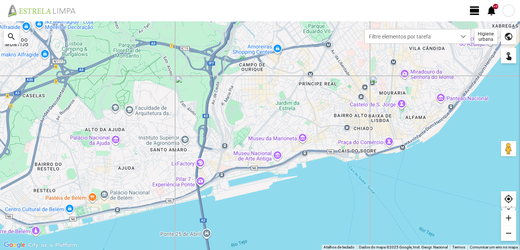
click at [474, 6] on span "view_day" at bounding box center [474, 10] width 11 height 11
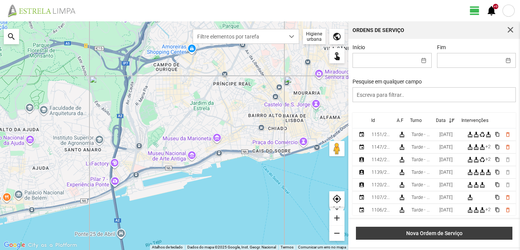
click at [435, 235] on span "Nova Ordem de Serviço" at bounding box center [434, 233] width 148 height 6
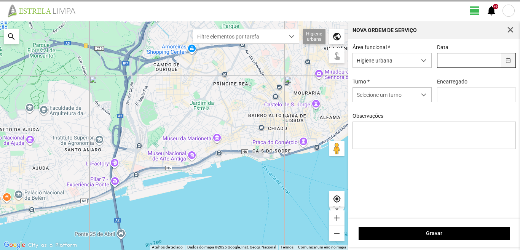
click at [509, 61] on span "button" at bounding box center [507, 60] width 5 height 5
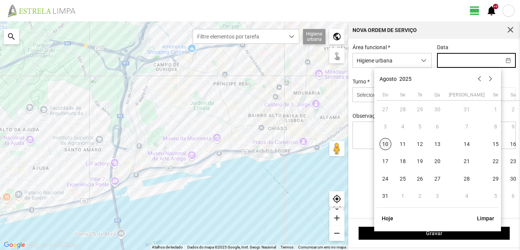
click at [388, 144] on span "10" at bounding box center [385, 144] width 12 height 12
type input "[DATE]"
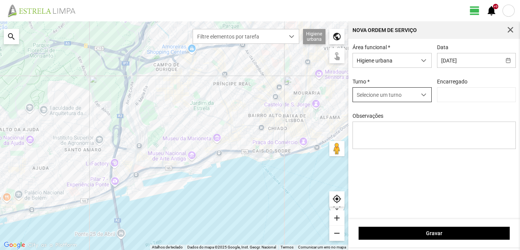
click at [423, 96] on span "dropdown trigger" at bounding box center [423, 94] width 5 height 5
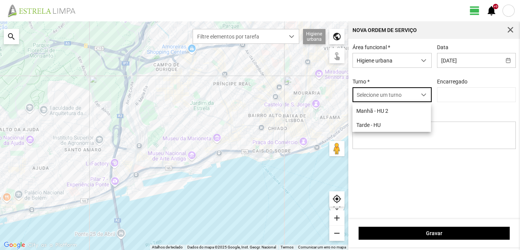
scroll to position [4, 34]
click at [386, 125] on li "Tarde - HU" at bounding box center [391, 125] width 78 height 14
type input "[PERSON_NAME]"
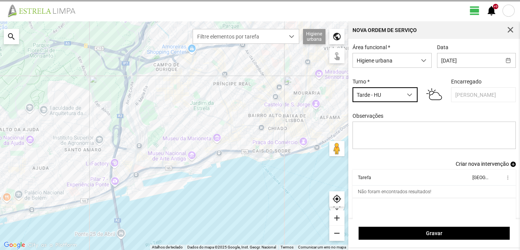
scroll to position [6, 0]
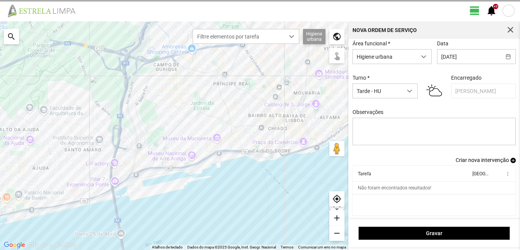
click at [471, 159] on span "Criar nova intervenção" at bounding box center [481, 160] width 53 height 6
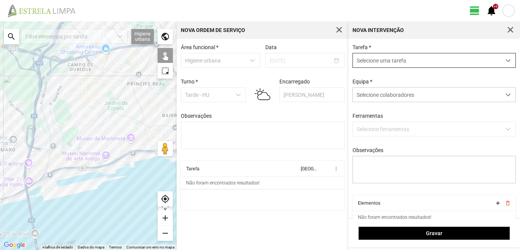
click at [505, 60] on span "dropdown trigger" at bounding box center [507, 60] width 5 height 5
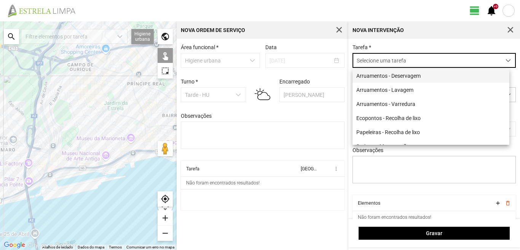
click at [427, 76] on li "Arruamentos - Deservagem" at bounding box center [430, 75] width 157 height 14
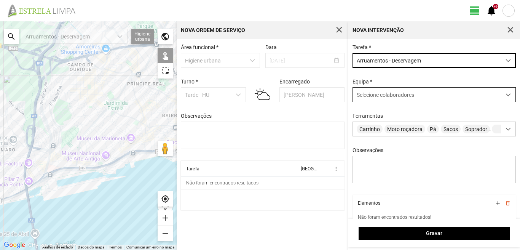
click at [505, 95] on span at bounding box center [507, 94] width 5 height 5
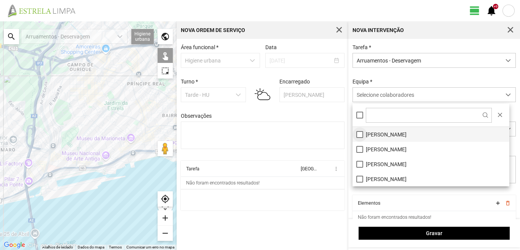
click at [358, 135] on li "[PERSON_NAME]" at bounding box center [430, 134] width 157 height 15
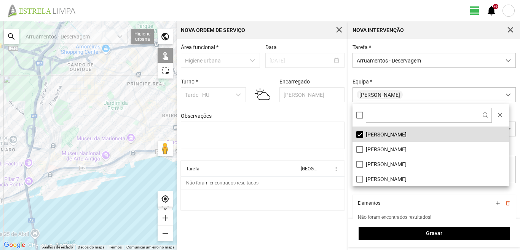
click at [293, 218] on div "Área funcional * Higiene urbana Data [DATE] Turno * Tarde - HU Encarregado Grac…" at bounding box center [263, 144] width 172 height 211
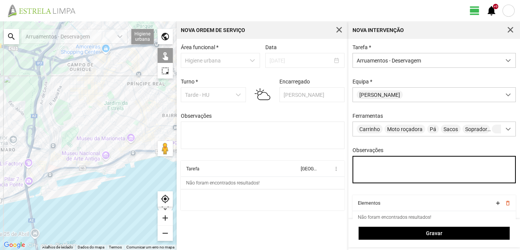
click at [356, 166] on textarea "Observações" at bounding box center [434, 169] width 164 height 27
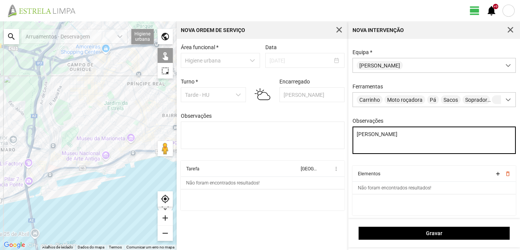
type textarea "[PERSON_NAME]"
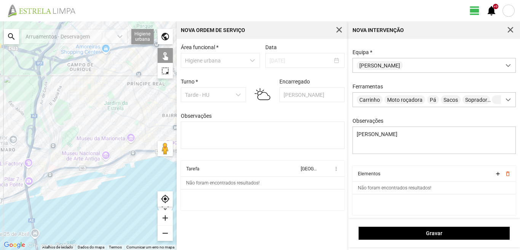
click at [6, 35] on div "search" at bounding box center [11, 36] width 15 height 15
click at [35, 37] on input "text" at bounding box center [76, 36] width 114 height 15
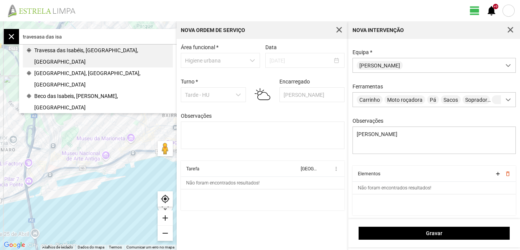
click at [77, 53] on span "Travessa das Isabéis, [GEOGRAPHIC_DATA], [GEOGRAPHIC_DATA]" at bounding box center [101, 56] width 135 height 23
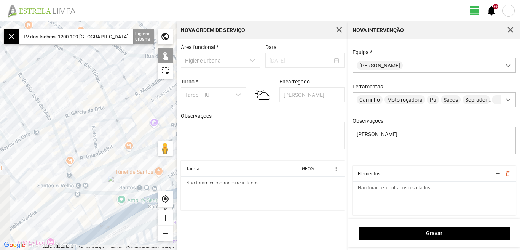
drag, startPoint x: 45, startPoint y: 192, endPoint x: 129, endPoint y: 165, distance: 88.0
click at [129, 165] on div at bounding box center [88, 135] width 177 height 228
click at [166, 218] on div "add" at bounding box center [165, 217] width 15 height 15
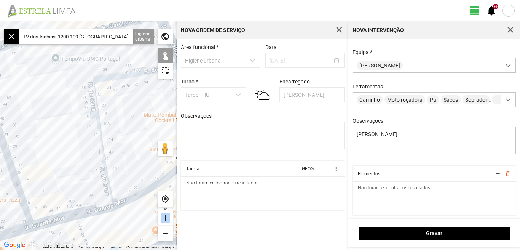
drag, startPoint x: 166, startPoint y: 218, endPoint x: 18, endPoint y: 134, distance: 171.1
click at [18, 135] on div at bounding box center [88, 135] width 177 height 228
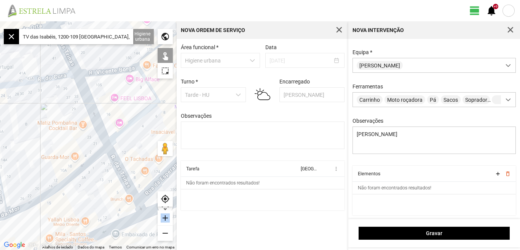
drag, startPoint x: 86, startPoint y: 177, endPoint x: 56, endPoint y: 213, distance: 46.2
click at [56, 213] on div at bounding box center [88, 135] width 177 height 228
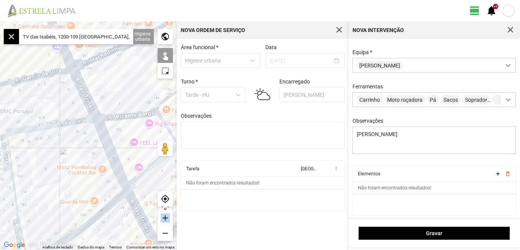
drag, startPoint x: 37, startPoint y: 139, endPoint x: 58, endPoint y: 186, distance: 51.3
click at [58, 186] on div at bounding box center [88, 135] width 177 height 228
click at [165, 234] on div "remove" at bounding box center [165, 232] width 15 height 15
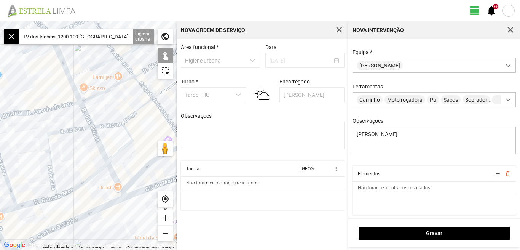
click at [54, 132] on div at bounding box center [88, 135] width 177 height 228
click at [112, 123] on div at bounding box center [88, 135] width 177 height 228
click at [112, 124] on div at bounding box center [88, 135] width 177 height 228
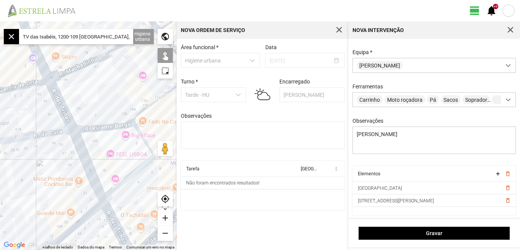
click at [122, 36] on input "TV das Isabéis, 1200-109 [GEOGRAPHIC_DATA], [GEOGRAPHIC_DATA]" at bounding box center [76, 36] width 114 height 15
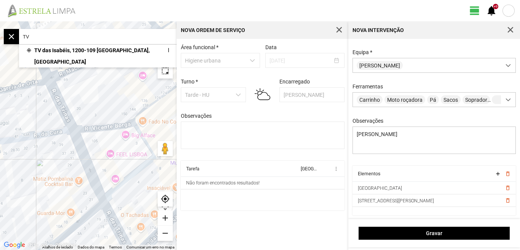
type input "T"
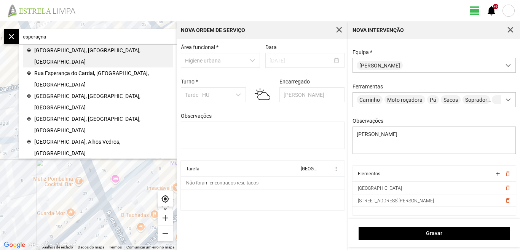
click at [75, 48] on span "[GEOGRAPHIC_DATA], [GEOGRAPHIC_DATA], [GEOGRAPHIC_DATA]" at bounding box center [101, 56] width 135 height 23
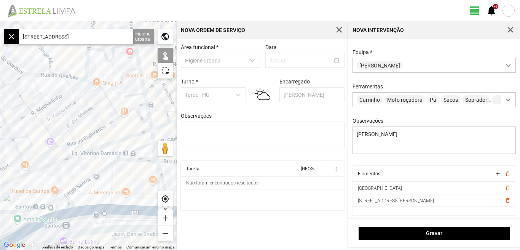
click at [131, 109] on div at bounding box center [88, 135] width 177 height 228
click at [110, 123] on div at bounding box center [88, 135] width 177 height 228
click at [83, 138] on div at bounding box center [88, 135] width 177 height 228
click at [67, 145] on div at bounding box center [88, 135] width 177 height 228
click at [41, 154] on div at bounding box center [88, 135] width 177 height 228
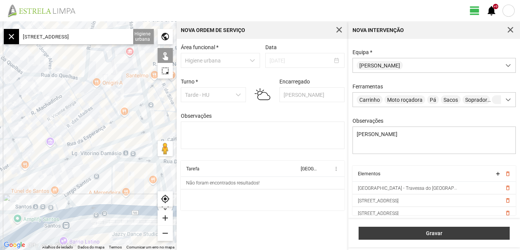
click at [434, 233] on span "Gravar" at bounding box center [434, 233] width 143 height 6
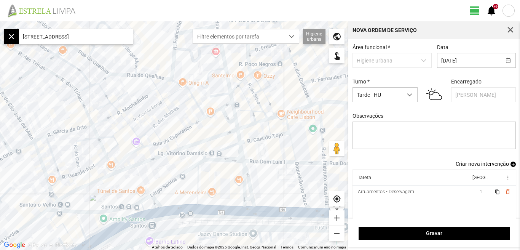
click at [481, 164] on span "Criar nova intervenção" at bounding box center [481, 164] width 53 height 6
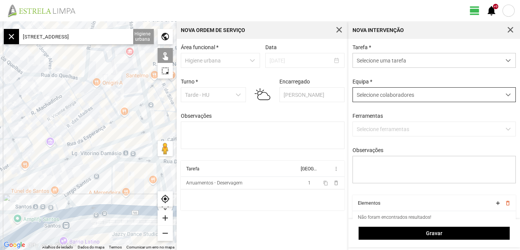
click at [505, 97] on span at bounding box center [507, 94] width 5 height 5
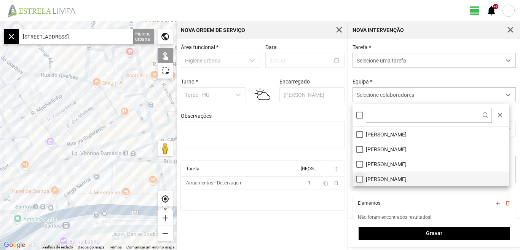
click at [360, 178] on li "[PERSON_NAME]" at bounding box center [430, 178] width 157 height 15
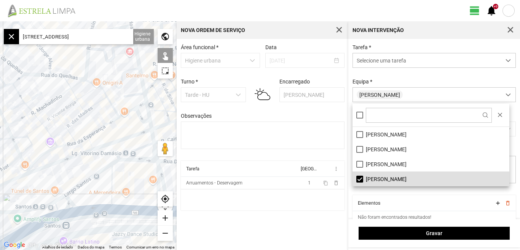
click at [316, 226] on div "Área funcional * Higiene urbana Data [DATE] Turno * Tarde - HU Encarregado Grac…" at bounding box center [263, 144] width 172 height 211
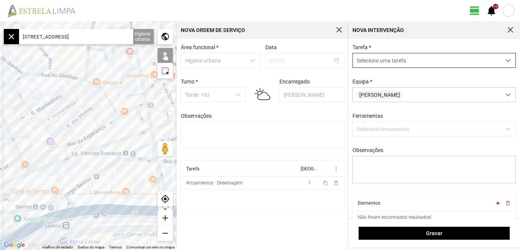
click at [505, 61] on span "dropdown trigger" at bounding box center [507, 60] width 5 height 5
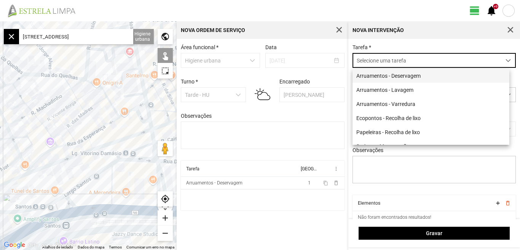
click at [408, 78] on li "Arruamentos - Deservagem" at bounding box center [430, 75] width 157 height 14
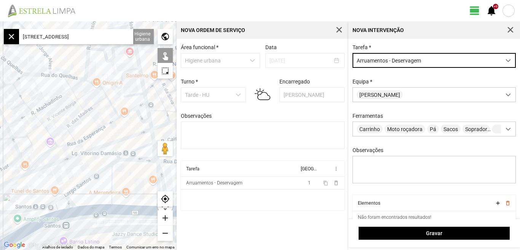
click at [126, 35] on input "[STREET_ADDRESS]" at bounding box center [76, 36] width 114 height 15
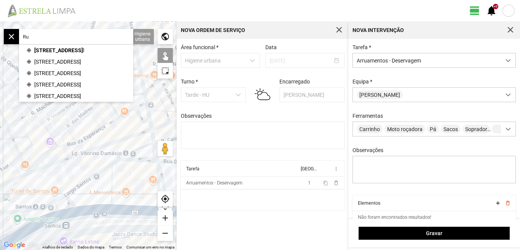
type input "R"
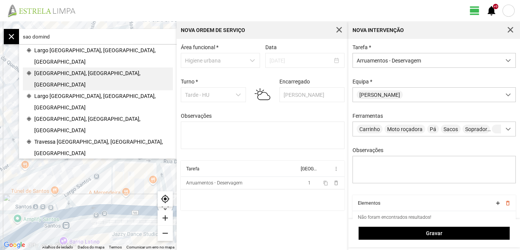
click at [65, 67] on span "[GEOGRAPHIC_DATA], [GEOGRAPHIC_DATA], [GEOGRAPHIC_DATA]" at bounding box center [101, 78] width 135 height 23
type input "[STREET_ADDRESS]"
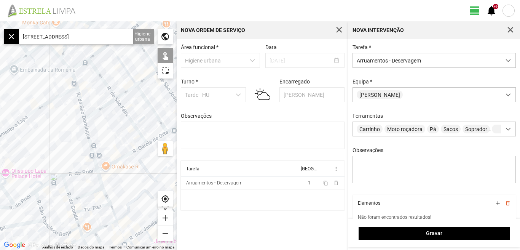
click at [81, 107] on div at bounding box center [88, 135] width 177 height 228
click at [87, 133] on div at bounding box center [88, 135] width 177 height 228
click at [99, 180] on div at bounding box center [88, 135] width 177 height 228
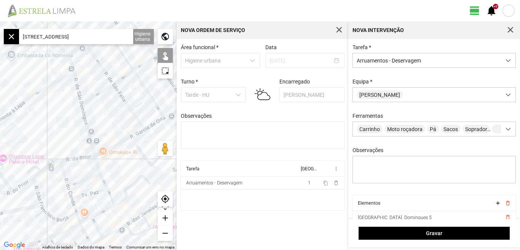
drag, startPoint x: 130, startPoint y: 194, endPoint x: 122, endPoint y: 151, distance: 44.1
click at [123, 153] on div at bounding box center [88, 135] width 177 height 228
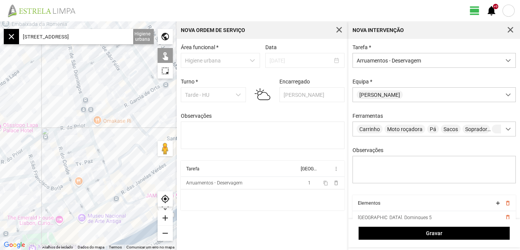
click at [96, 148] on div at bounding box center [88, 135] width 177 height 228
click at [103, 164] on div at bounding box center [88, 135] width 177 height 228
click at [110, 181] on div at bounding box center [88, 135] width 177 height 228
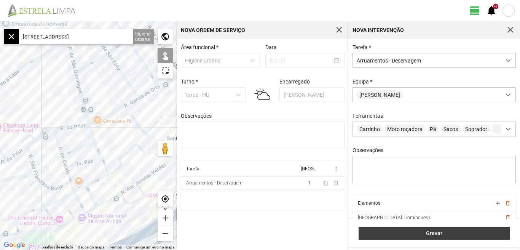
click at [431, 234] on span "Gravar" at bounding box center [434, 233] width 143 height 6
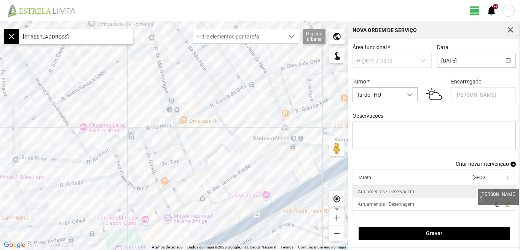
click at [479, 194] on span "1" at bounding box center [480, 191] width 3 height 5
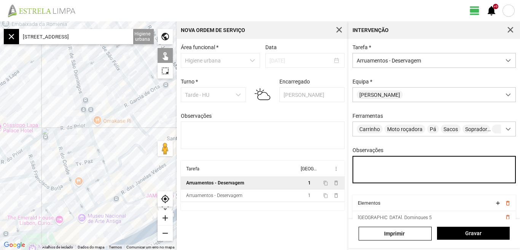
click at [370, 173] on textarea "Observações" at bounding box center [434, 169] width 164 height 27
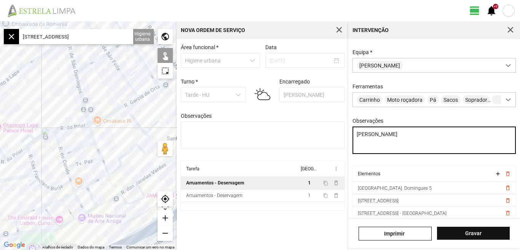
type textarea "[PERSON_NAME]"
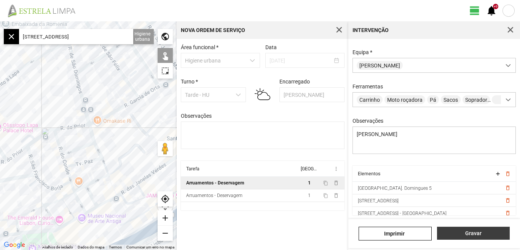
click at [471, 233] on span "Gravar" at bounding box center [473, 233] width 65 height 6
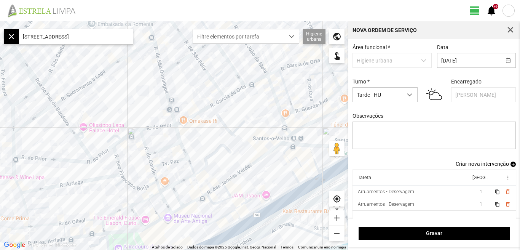
scroll to position [6, 0]
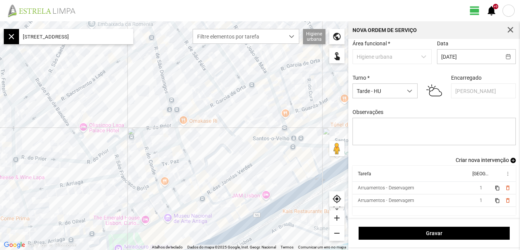
click at [477, 160] on span "Criar nova intervenção" at bounding box center [481, 160] width 53 height 6
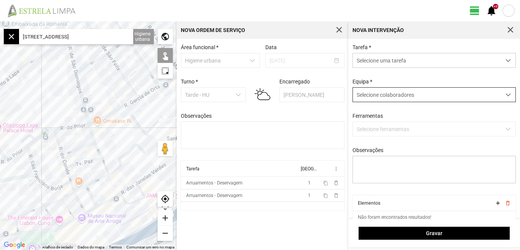
click at [505, 97] on span at bounding box center [507, 94] width 5 height 5
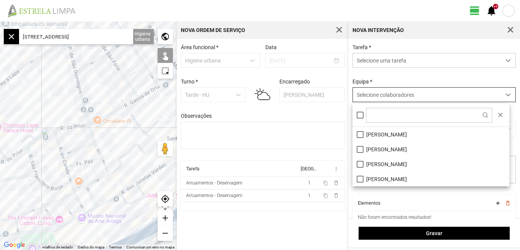
scroll to position [4, 34]
click at [357, 180] on li "[PERSON_NAME]" at bounding box center [430, 178] width 157 height 15
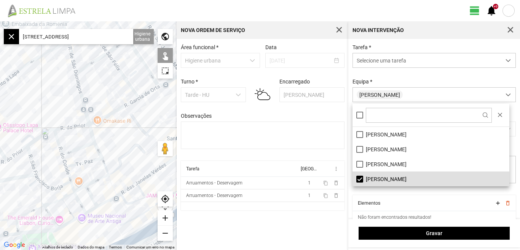
click at [307, 223] on div "Área funcional * Higiene urbana Data [DATE] Turno * Tarde - HU Encarregado Grac…" at bounding box center [263, 144] width 172 height 211
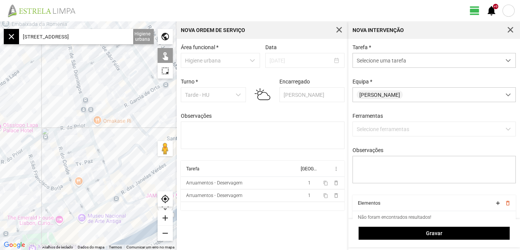
scroll to position [32, 0]
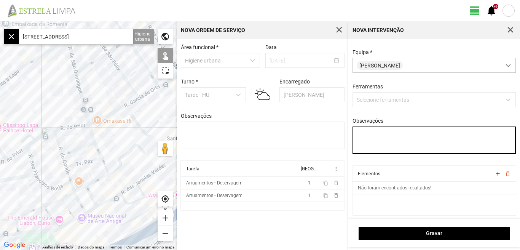
click at [370, 140] on textarea "Observações" at bounding box center [434, 139] width 164 height 27
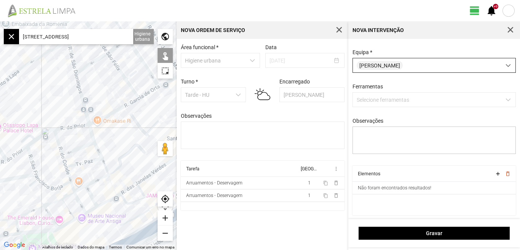
click at [505, 66] on span at bounding box center [507, 65] width 5 height 5
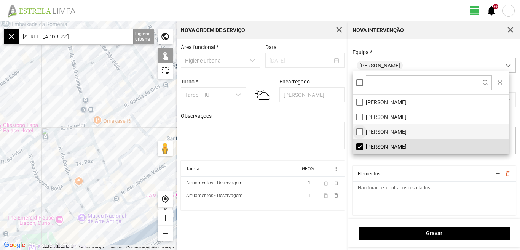
click at [359, 135] on li "[PERSON_NAME]" at bounding box center [430, 131] width 157 height 15
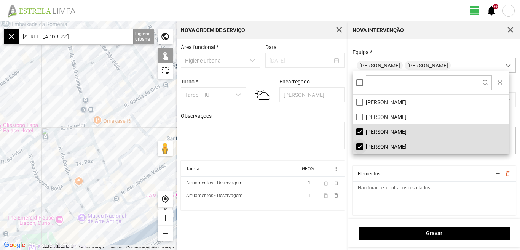
click at [359, 147] on li "[PERSON_NAME]" at bounding box center [430, 146] width 157 height 15
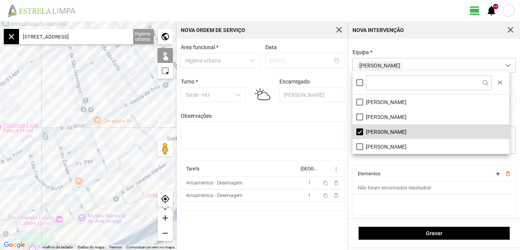
click at [330, 222] on div "Área funcional * Higiene urbana Data [DATE] Turno * Tarde - HU Encarregado Grac…" at bounding box center [263, 144] width 172 height 211
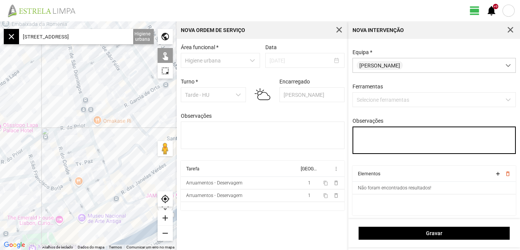
click at [369, 135] on textarea "Observações" at bounding box center [434, 139] width 164 height 27
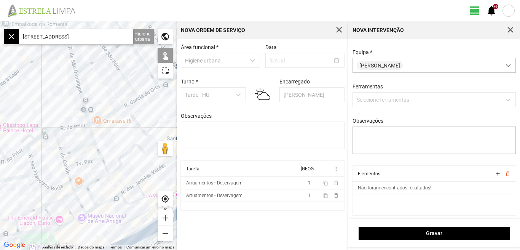
click at [126, 36] on input "[STREET_ADDRESS]" at bounding box center [76, 36] width 114 height 15
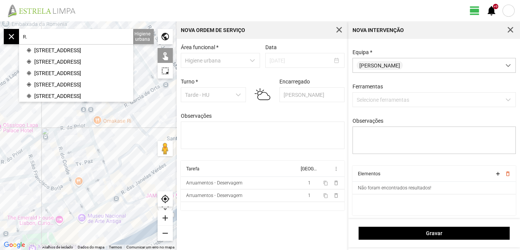
type input "R"
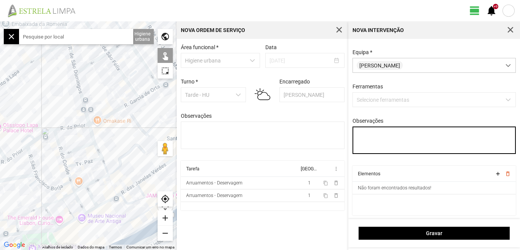
click at [362, 136] on textarea "Observações" at bounding box center [434, 139] width 164 height 27
type textarea "[PERSON_NAME]"
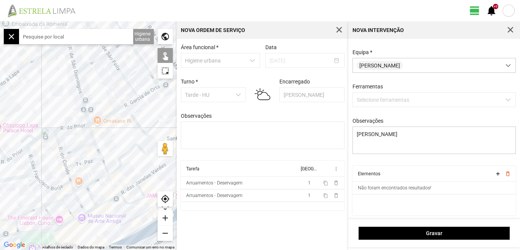
click at [78, 37] on input "text" at bounding box center [76, 36] width 114 height 15
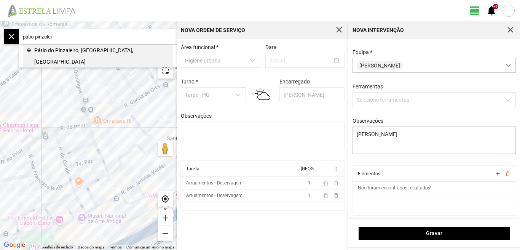
click at [64, 50] on span "Pátio do Pinzaleiro, [GEOGRAPHIC_DATA], [GEOGRAPHIC_DATA]" at bounding box center [101, 56] width 135 height 23
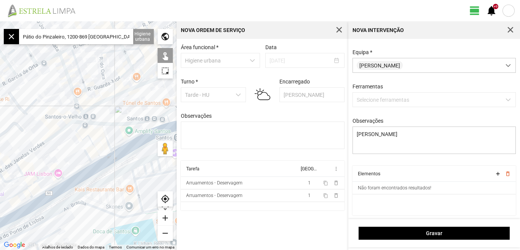
click at [166, 218] on div "add" at bounding box center [165, 217] width 15 height 15
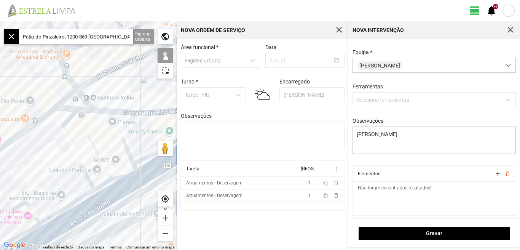
click at [166, 218] on div "add" at bounding box center [165, 217] width 15 height 15
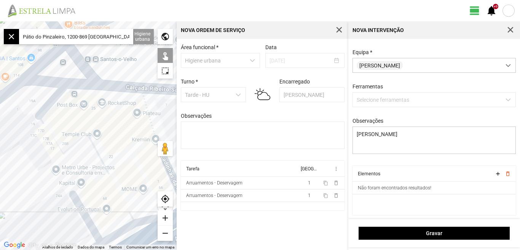
click at [166, 218] on div "add" at bounding box center [165, 217] width 15 height 15
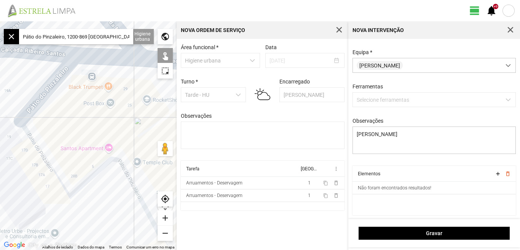
click at [70, 118] on div at bounding box center [88, 135] width 177 height 228
click at [49, 89] on div at bounding box center [88, 135] width 177 height 228
click at [41, 147] on div at bounding box center [88, 135] width 177 height 228
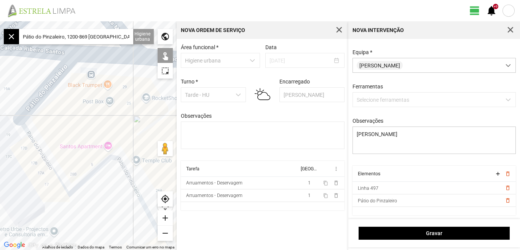
drag, startPoint x: 67, startPoint y: 119, endPoint x: 22, endPoint y: 86, distance: 55.3
click at [25, 89] on div at bounding box center [88, 135] width 177 height 228
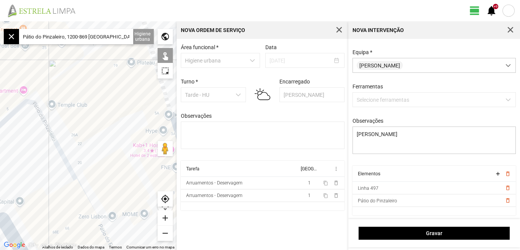
drag, startPoint x: 86, startPoint y: 123, endPoint x: 66, endPoint y: 79, distance: 48.4
click at [67, 81] on div at bounding box center [88, 135] width 177 height 228
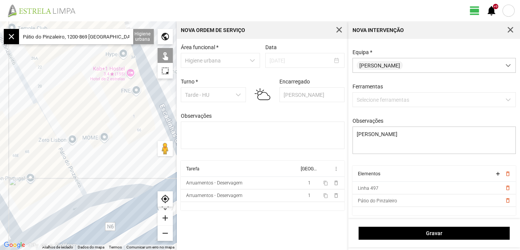
drag, startPoint x: 72, startPoint y: 118, endPoint x: 47, endPoint y: 88, distance: 38.9
click at [53, 91] on div at bounding box center [88, 135] width 177 height 228
click at [49, 89] on div at bounding box center [88, 135] width 177 height 228
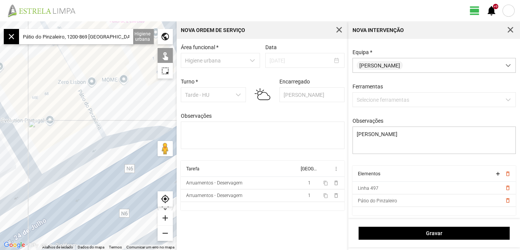
drag, startPoint x: 61, startPoint y: 88, endPoint x: 111, endPoint y: 58, distance: 58.5
click at [111, 58] on div at bounding box center [88, 135] width 177 height 228
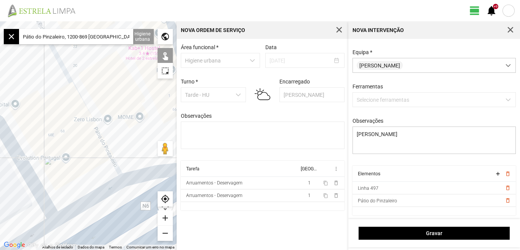
drag, startPoint x: 116, startPoint y: 68, endPoint x: 125, endPoint y: 144, distance: 77.0
click at [136, 159] on div at bounding box center [88, 135] width 177 height 228
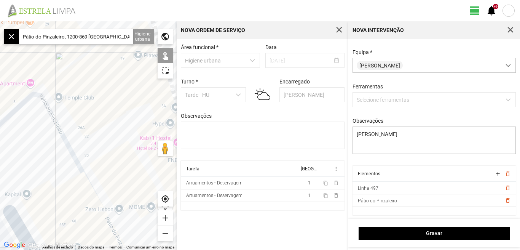
click at [165, 231] on div "remove" at bounding box center [165, 232] width 15 height 15
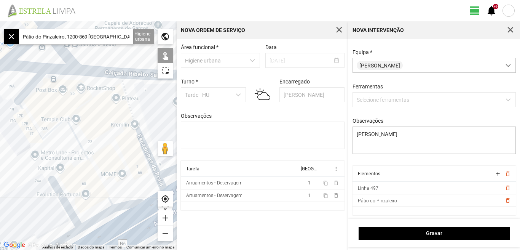
drag, startPoint x: 76, startPoint y: 95, endPoint x: 91, endPoint y: 125, distance: 33.2
click at [90, 124] on div at bounding box center [88, 135] width 177 height 228
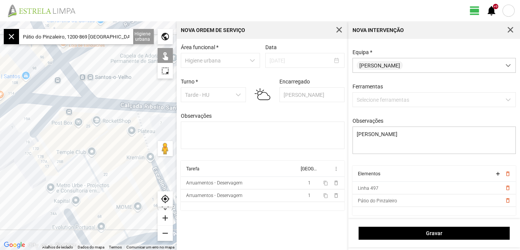
click at [66, 70] on div at bounding box center [88, 135] width 177 height 228
click at [53, 67] on div at bounding box center [88, 135] width 177 height 228
click at [41, 98] on div at bounding box center [88, 135] width 177 height 228
click at [72, 100] on div at bounding box center [88, 135] width 177 height 228
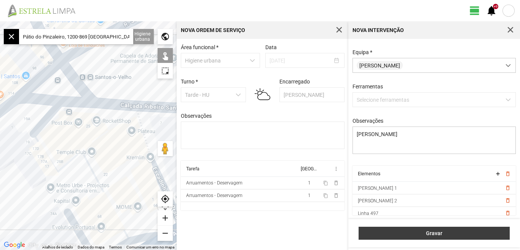
click at [432, 233] on span "Gravar" at bounding box center [434, 233] width 143 height 6
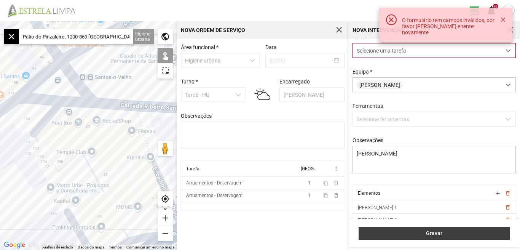
scroll to position [0, 0]
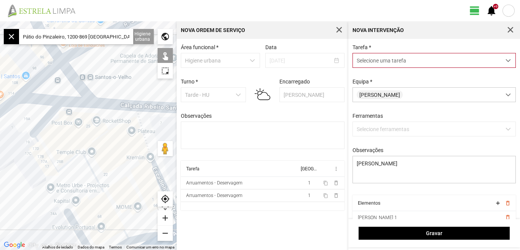
click at [505, 61] on span "dropdown trigger" at bounding box center [507, 60] width 5 height 5
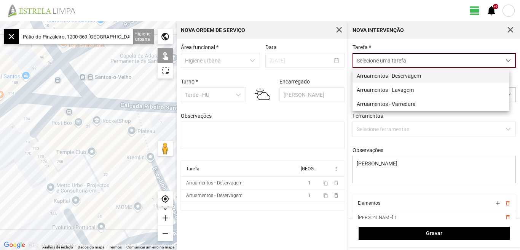
scroll to position [4, 34]
click at [427, 76] on li "Arruamentos - Deservagem" at bounding box center [430, 75] width 157 height 14
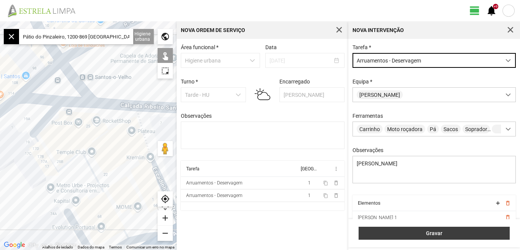
click at [433, 234] on span "Gravar" at bounding box center [434, 233] width 143 height 6
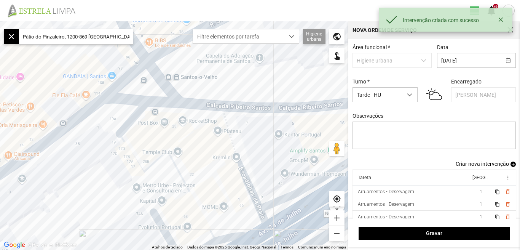
click at [482, 164] on span "Criar nova intervenção" at bounding box center [481, 164] width 53 height 6
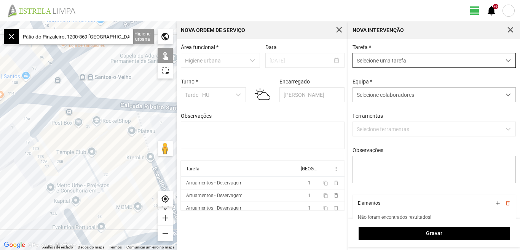
click at [505, 60] on span "dropdown trigger" at bounding box center [507, 60] width 5 height 5
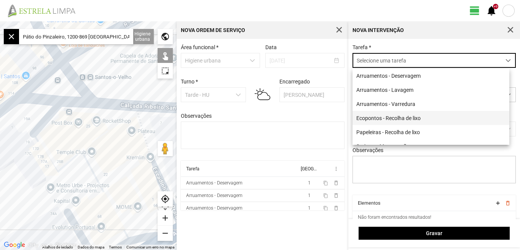
click at [404, 118] on li "Ecopontos - Recolha de lixo" at bounding box center [430, 118] width 157 height 14
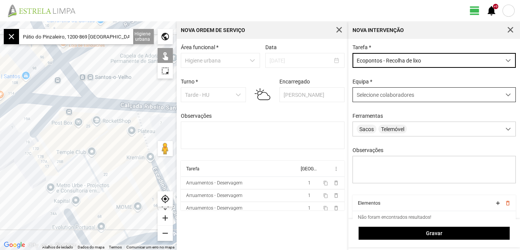
click at [505, 95] on span at bounding box center [507, 94] width 5 height 5
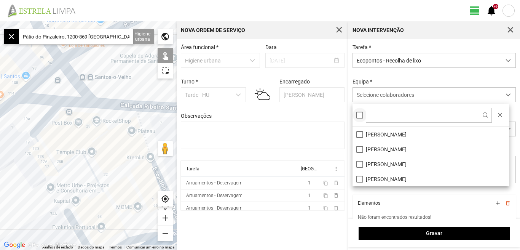
click at [361, 118] on div at bounding box center [359, 114] width 7 height 7
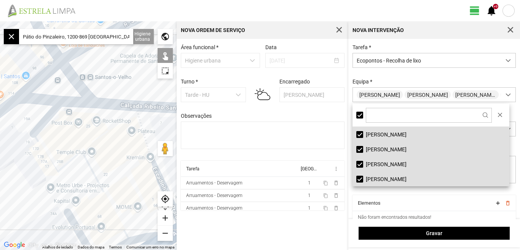
click at [128, 35] on input "Pátio do Pinzaleiro, 1200-869 [GEOGRAPHIC_DATA], [GEOGRAPHIC_DATA]" at bounding box center [76, 36] width 114 height 15
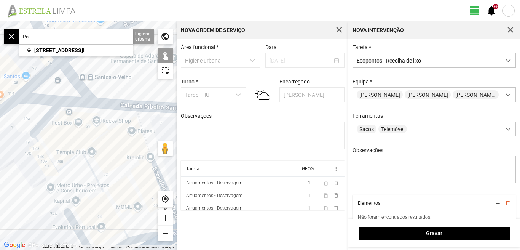
type input "P"
drag, startPoint x: 27, startPoint y: 145, endPoint x: 38, endPoint y: 141, distance: 12.6
click at [35, 142] on div at bounding box center [88, 135] width 177 height 228
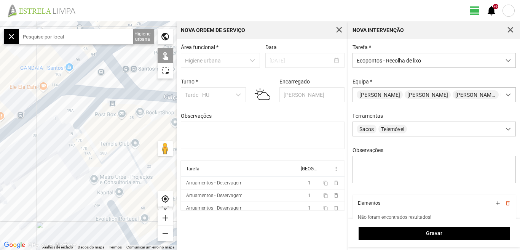
click at [46, 101] on div at bounding box center [88, 135] width 177 height 228
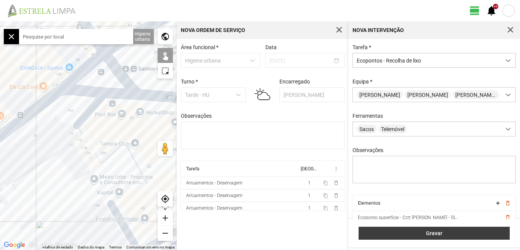
click at [439, 229] on button "Gravar" at bounding box center [433, 232] width 151 height 13
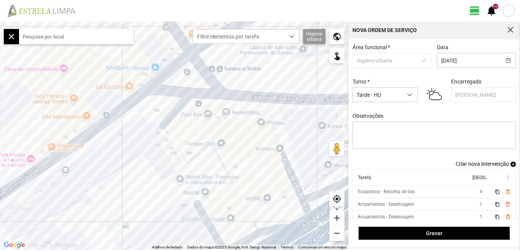
click at [485, 166] on span "Criar nova intervenção" at bounding box center [481, 164] width 53 height 6
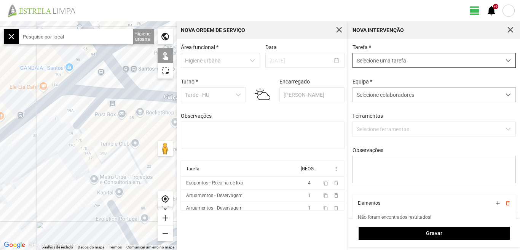
click at [505, 58] on span "dropdown trigger" at bounding box center [507, 60] width 5 height 5
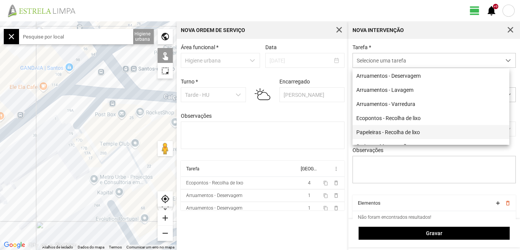
click at [394, 134] on li "Papeleiras - Recolha de lixo" at bounding box center [430, 132] width 157 height 14
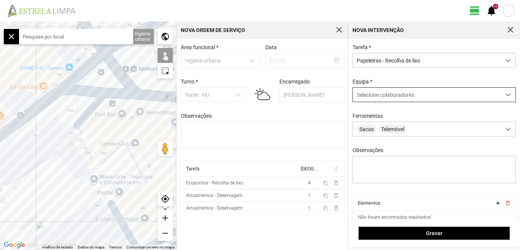
click at [502, 100] on div at bounding box center [508, 95] width 15 height 14
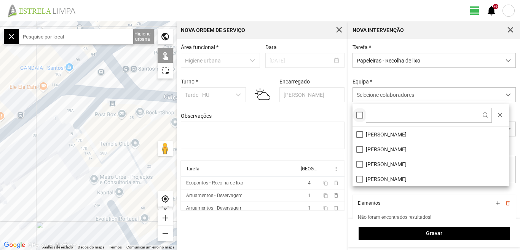
click at [361, 118] on div at bounding box center [359, 114] width 7 height 7
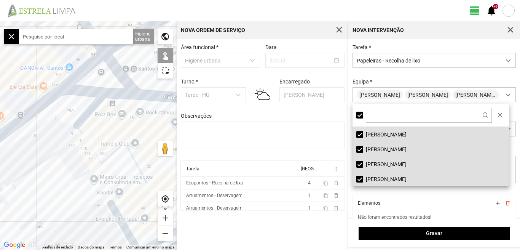
click at [109, 103] on div at bounding box center [88, 135] width 177 height 228
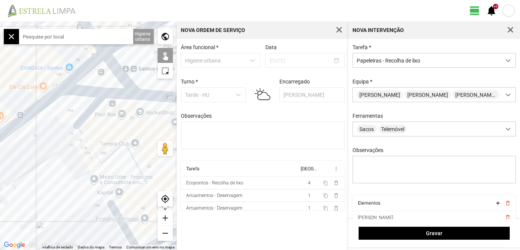
click at [94, 77] on div at bounding box center [88, 135] width 177 height 228
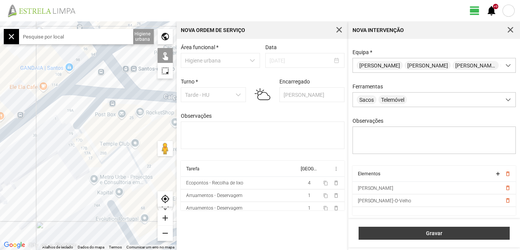
click at [428, 234] on span "Gravar" at bounding box center [434, 233] width 143 height 6
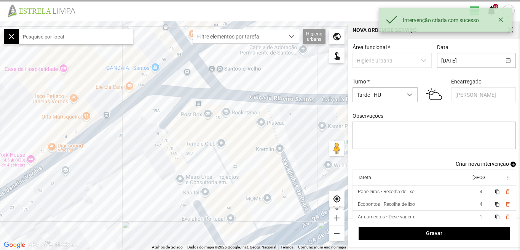
scroll to position [6, 0]
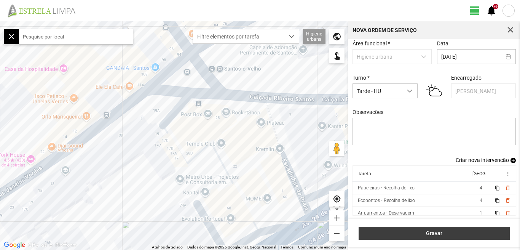
click at [433, 236] on span "Gravar" at bounding box center [434, 233] width 143 height 6
